Goal: Answer question/provide support

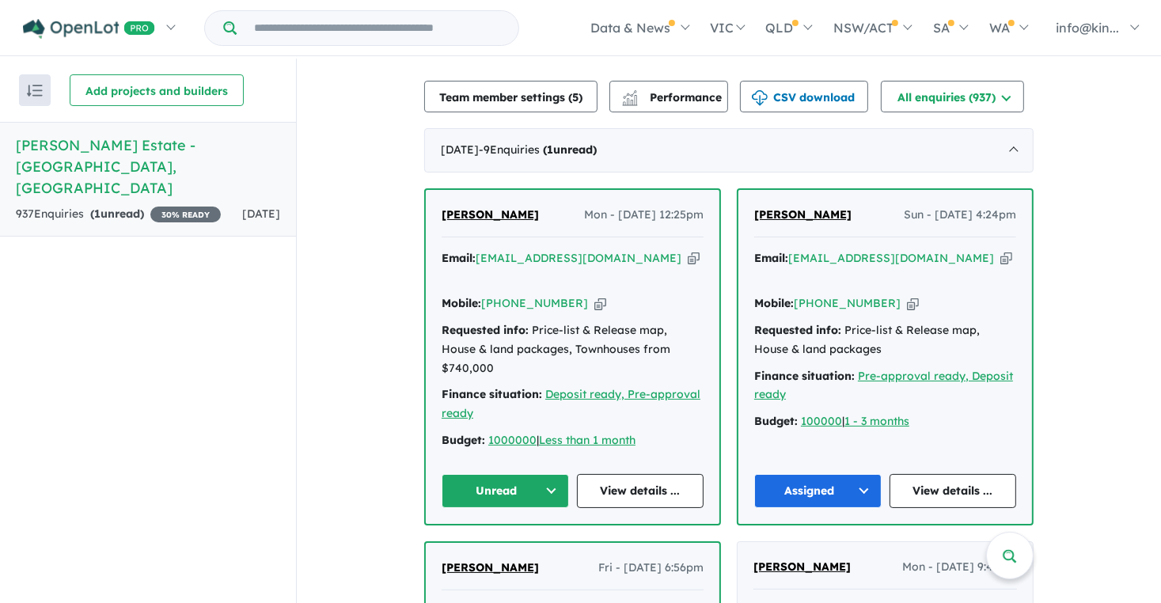
scroll to position [521, 0]
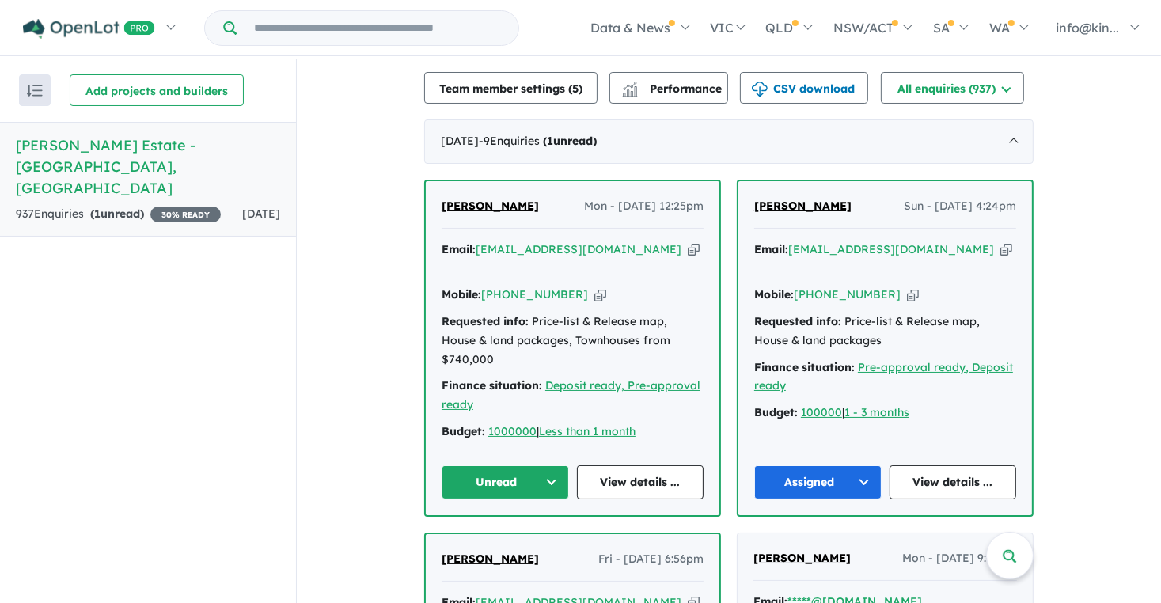
click at [518, 465] on button "Unread" at bounding box center [505, 482] width 127 height 34
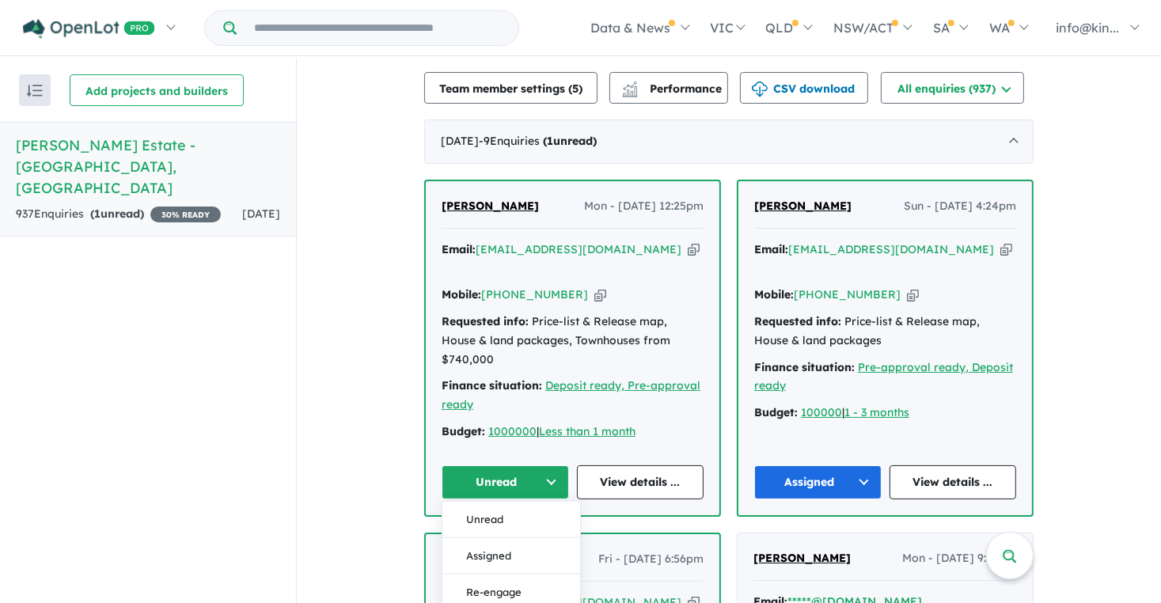
click at [507, 538] on button "Assigned" at bounding box center [511, 556] width 138 height 36
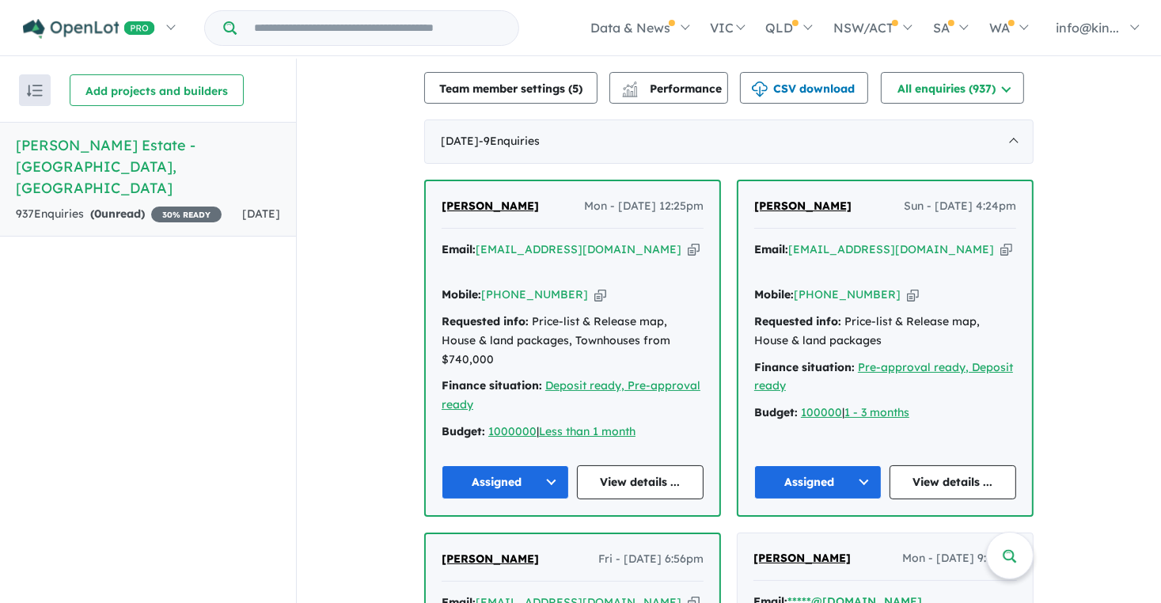
click at [688, 241] on icon "button" at bounding box center [694, 249] width 12 height 17
click at [618, 465] on link "View details ..." at bounding box center [640, 482] width 127 height 34
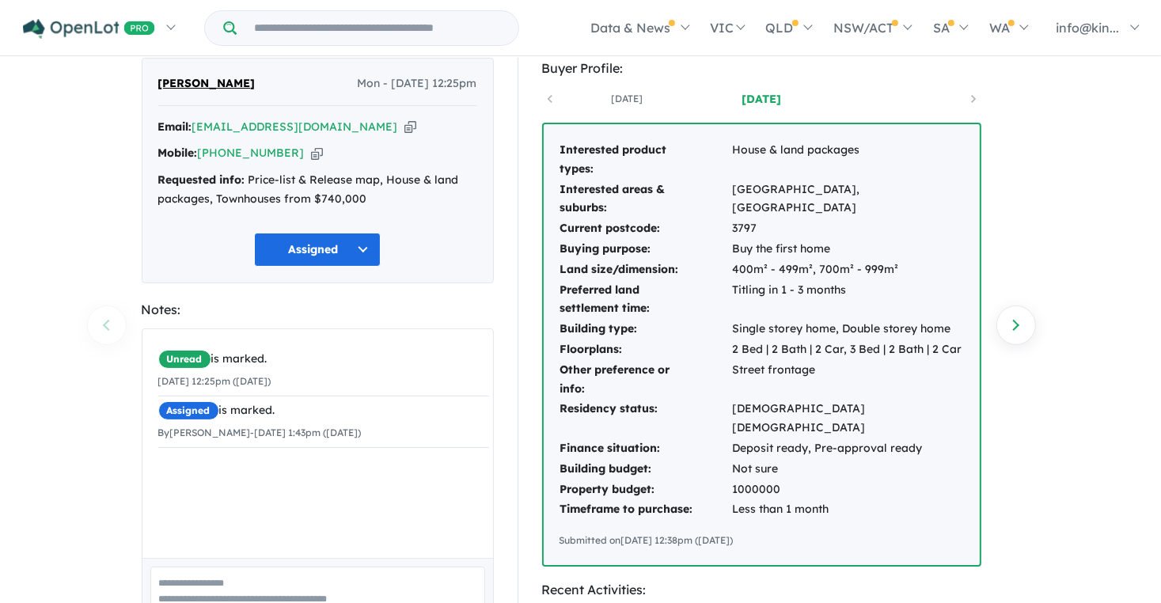
scroll to position [79, 0]
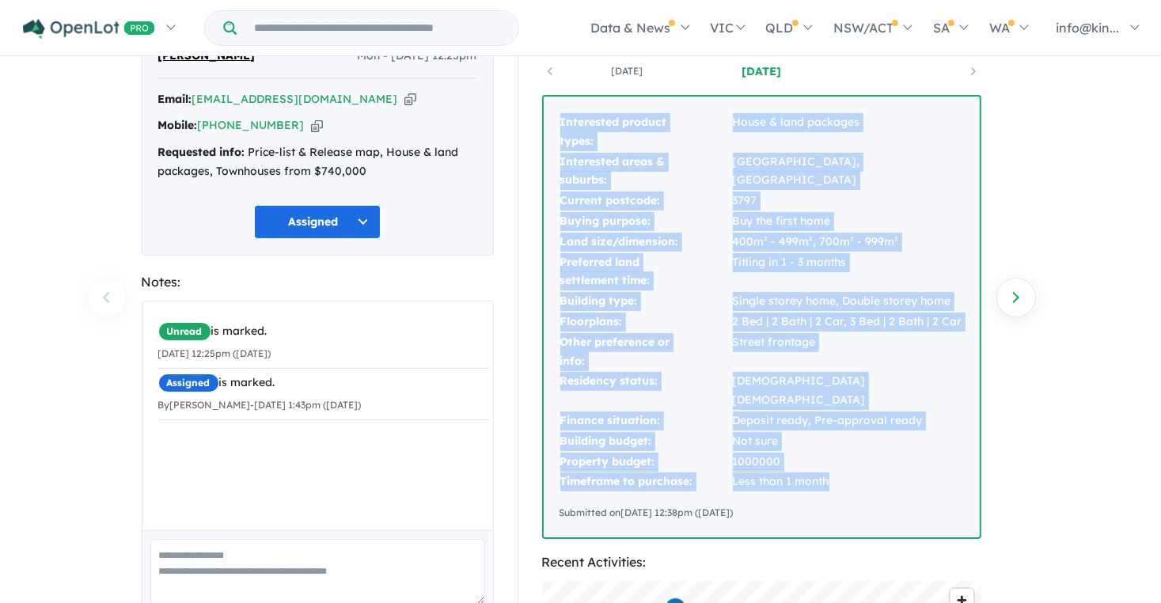
drag, startPoint x: 570, startPoint y: 131, endPoint x: 890, endPoint y: 463, distance: 460.7
click at [890, 463] on div "Interested product types: House & land packages Interested areas & suburbs: Lil…" at bounding box center [762, 317] width 436 height 441
copy tbody "Interested product types: House & land packages Interested areas & suburbs: Lil…"
